Goal: Task Accomplishment & Management: Manage account settings

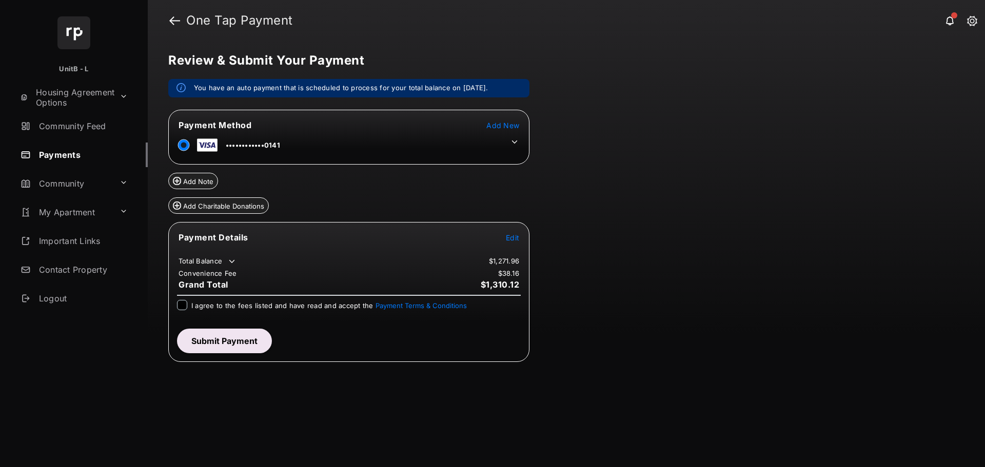
click at [517, 138] on icon at bounding box center [514, 141] width 9 height 9
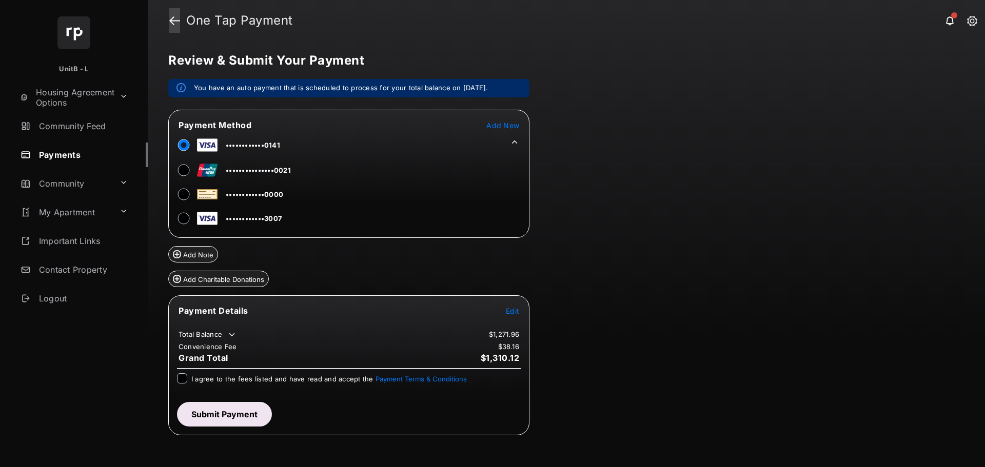
click at [171, 21] on link at bounding box center [174, 20] width 11 height 25
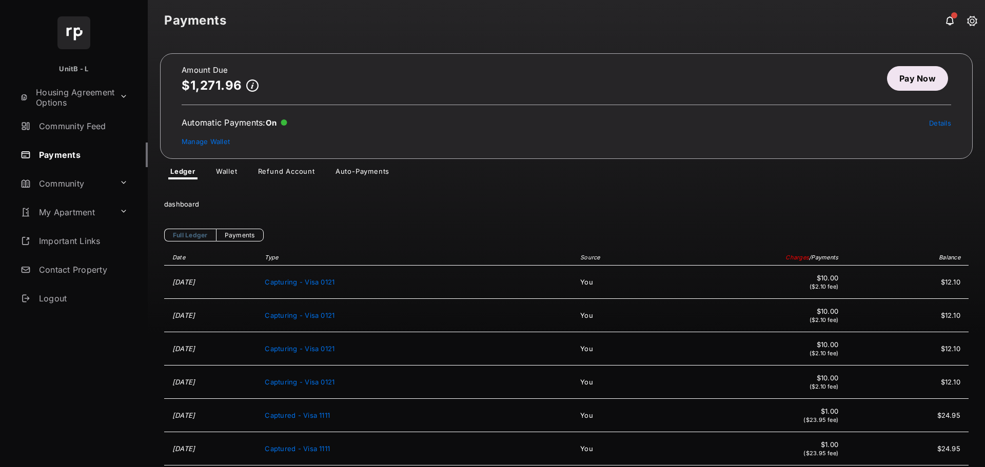
click at [358, 173] on link "Auto-Payments" at bounding box center [362, 173] width 70 height 12
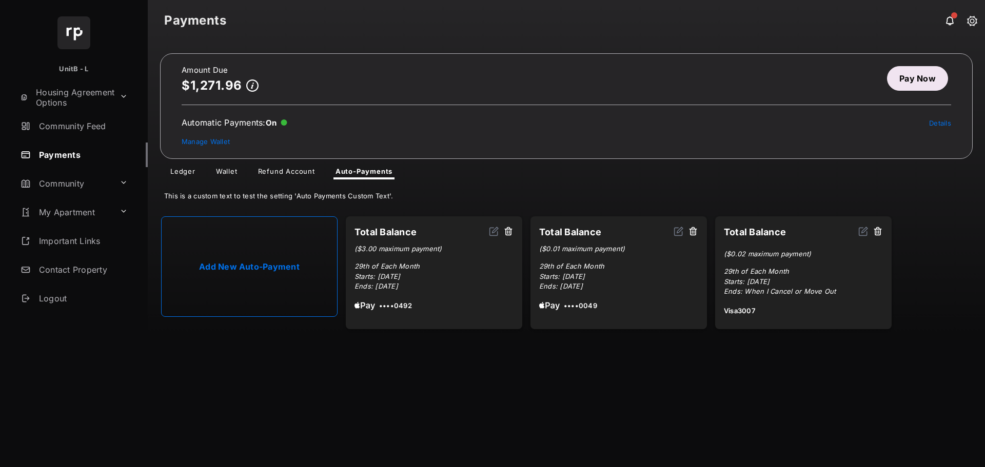
click at [260, 254] on link "Add New Auto-Payment" at bounding box center [249, 266] width 176 height 101
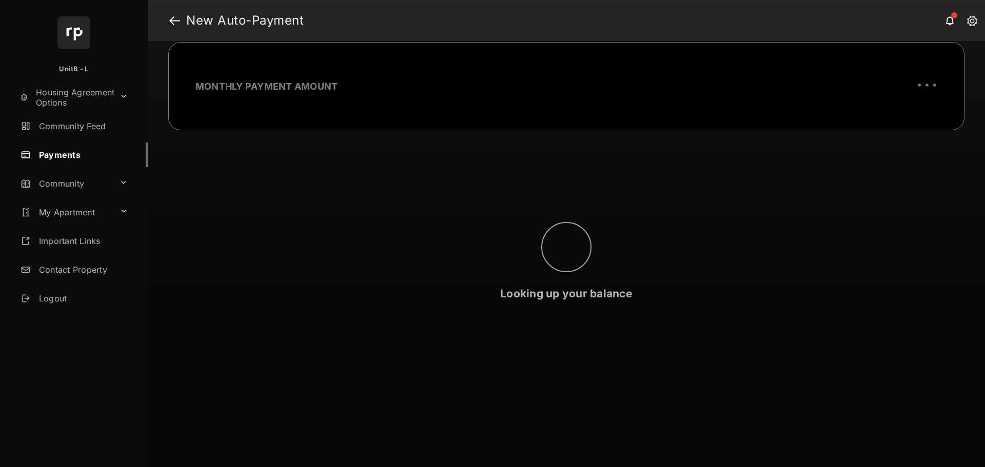
select select "**********"
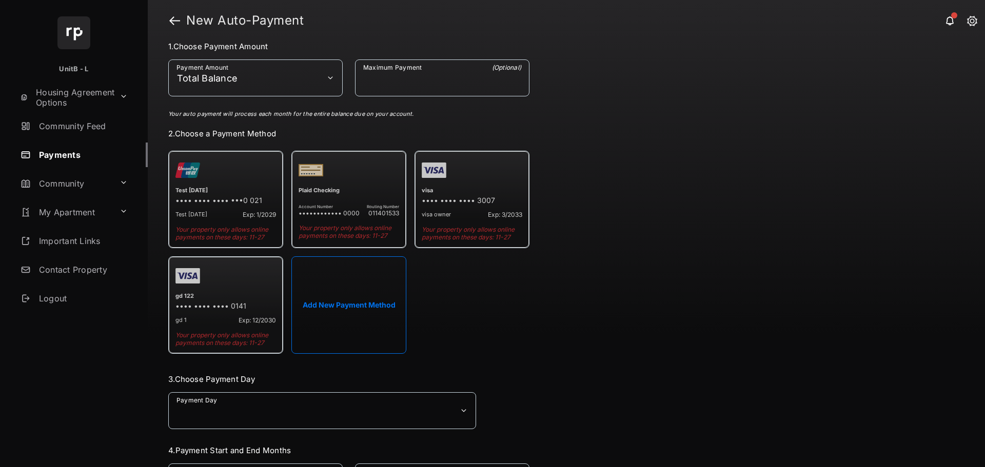
scroll to position [103, 0]
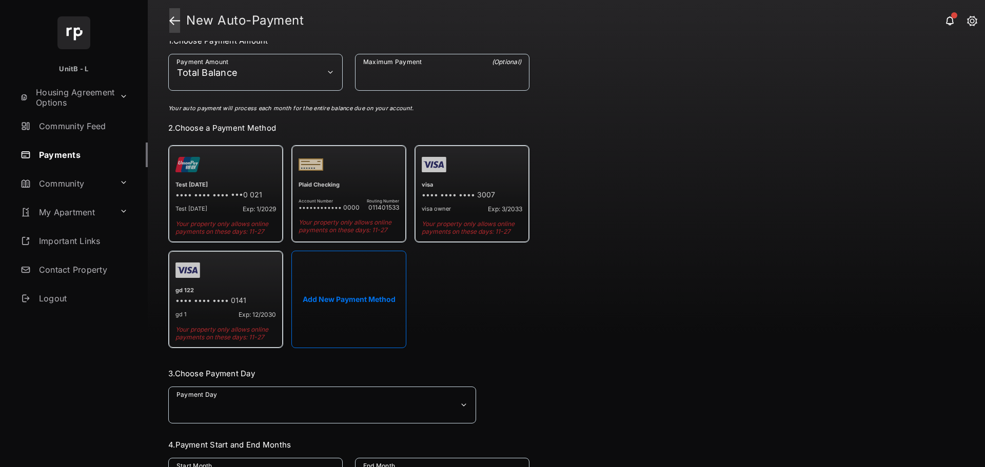
click at [174, 18] on link at bounding box center [174, 20] width 11 height 25
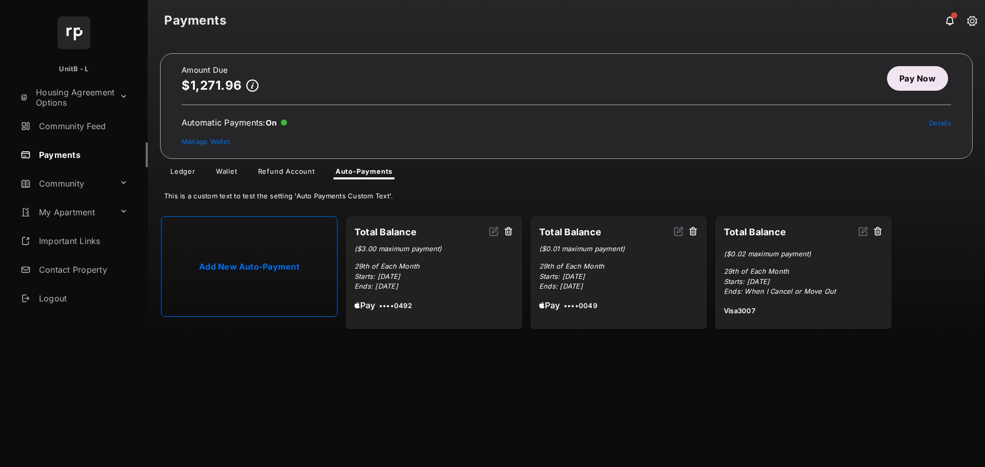
click at [225, 170] on link "Wallet" at bounding box center [227, 173] width 38 height 12
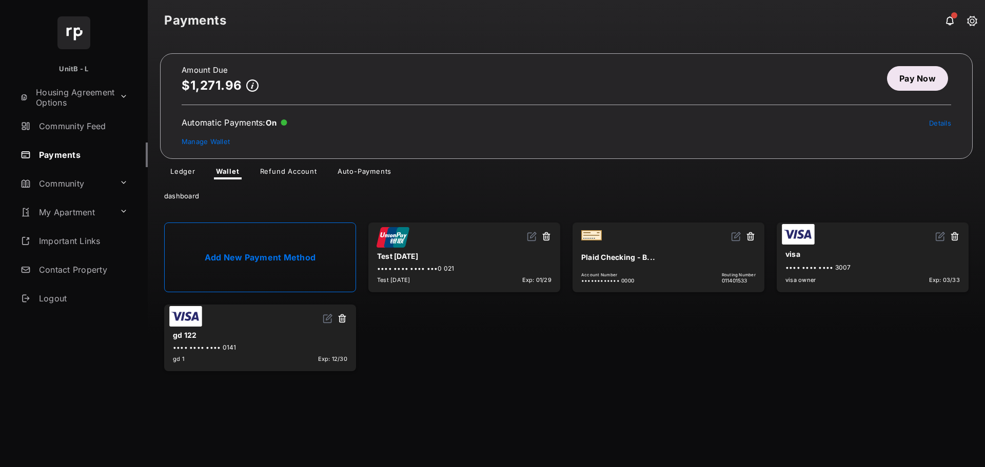
click at [285, 254] on link "Add New Payment Method" at bounding box center [260, 258] width 192 height 70
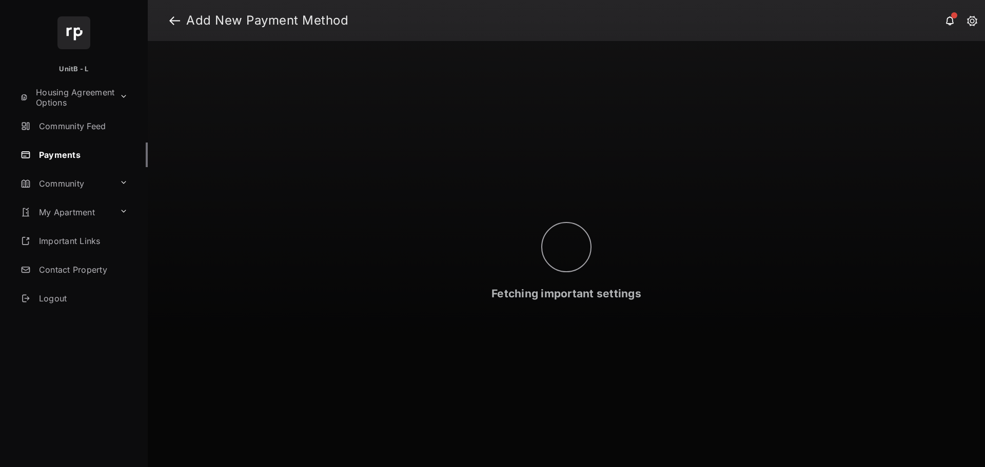
drag, startPoint x: 555, startPoint y: 203, endPoint x: 578, endPoint y: 208, distance: 23.6
click at [178, 19] on link at bounding box center [174, 20] width 11 height 25
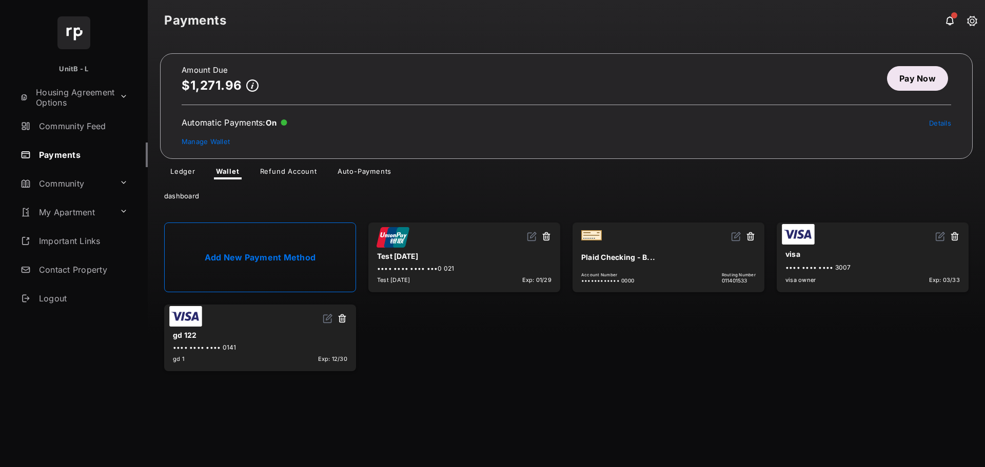
click at [252, 270] on link "Add New Payment Method" at bounding box center [260, 258] width 192 height 70
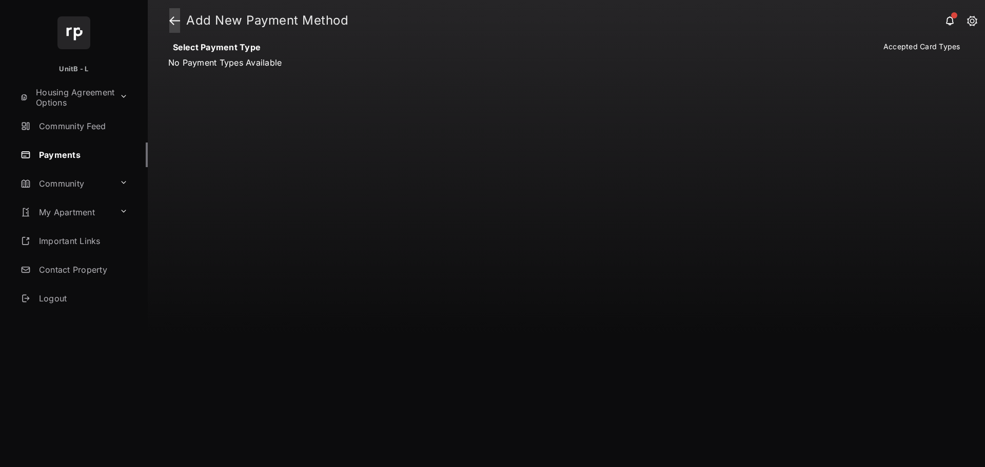
click at [171, 18] on link at bounding box center [174, 20] width 11 height 25
